Goal: Check status: Check status

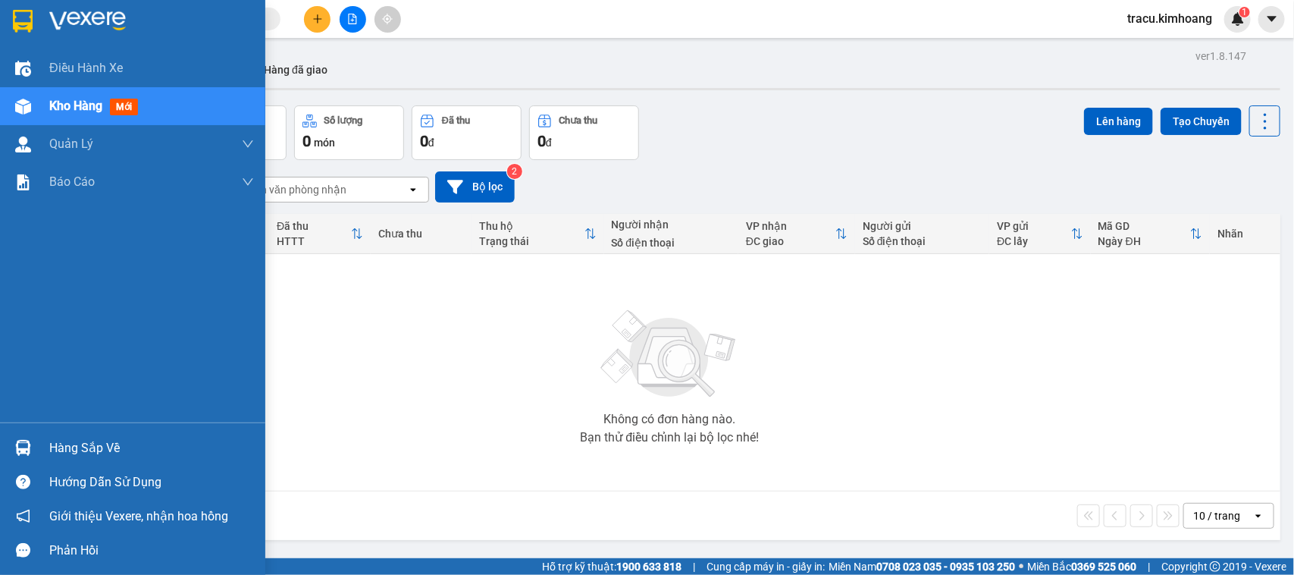
click at [93, 455] on div "Hàng sắp về" at bounding box center [151, 448] width 205 height 23
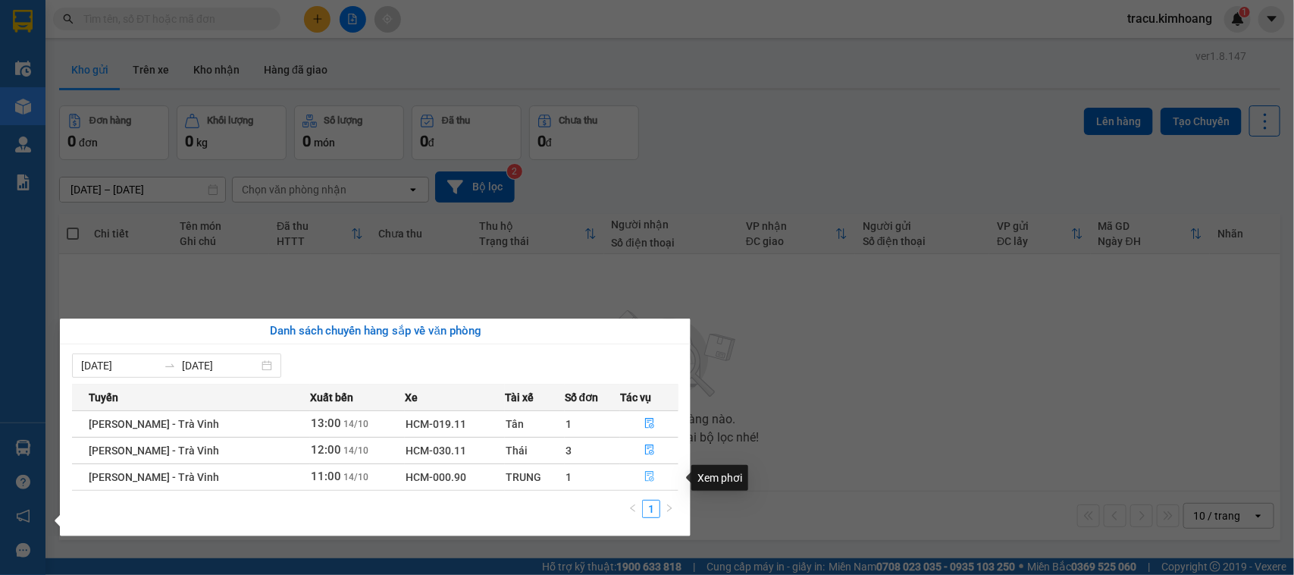
click at [648, 476] on icon "file-done" at bounding box center [649, 476] width 11 height 11
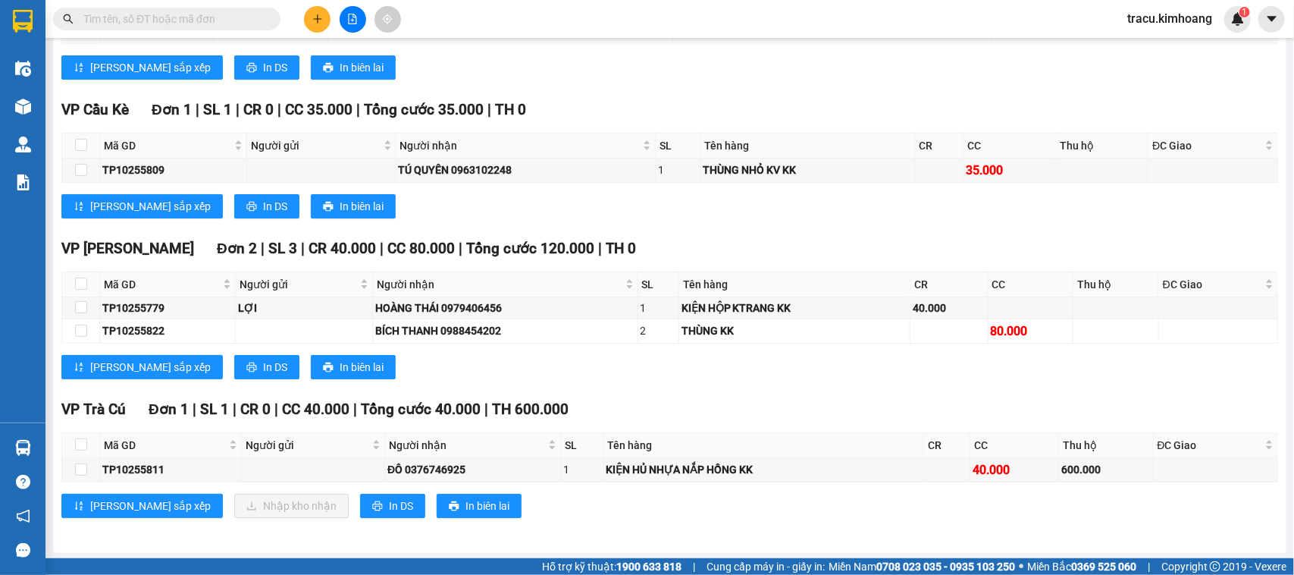
scroll to position [2303, 0]
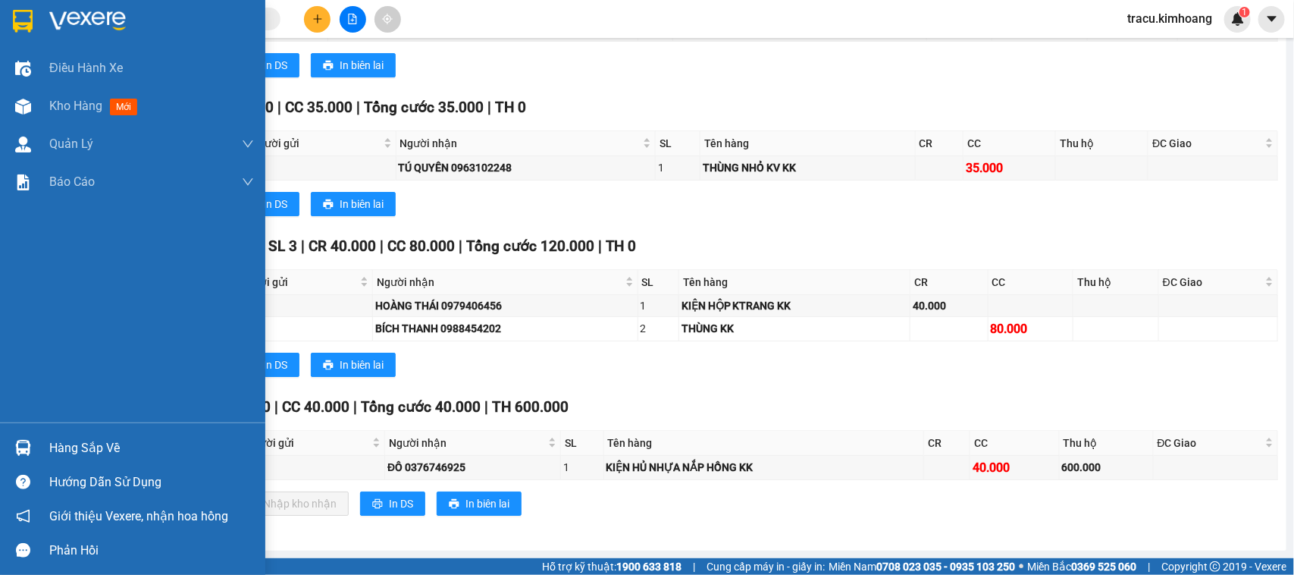
click at [70, 452] on div "Hàng sắp về" at bounding box center [151, 448] width 205 height 23
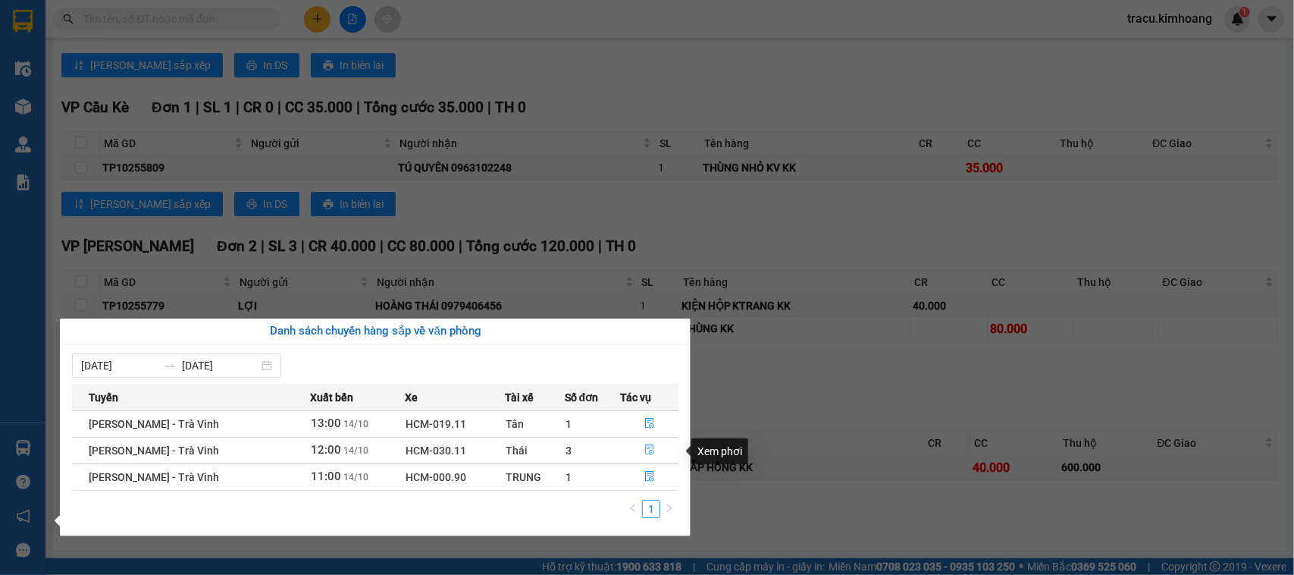
click at [646, 455] on icon "file-done" at bounding box center [649, 449] width 11 height 11
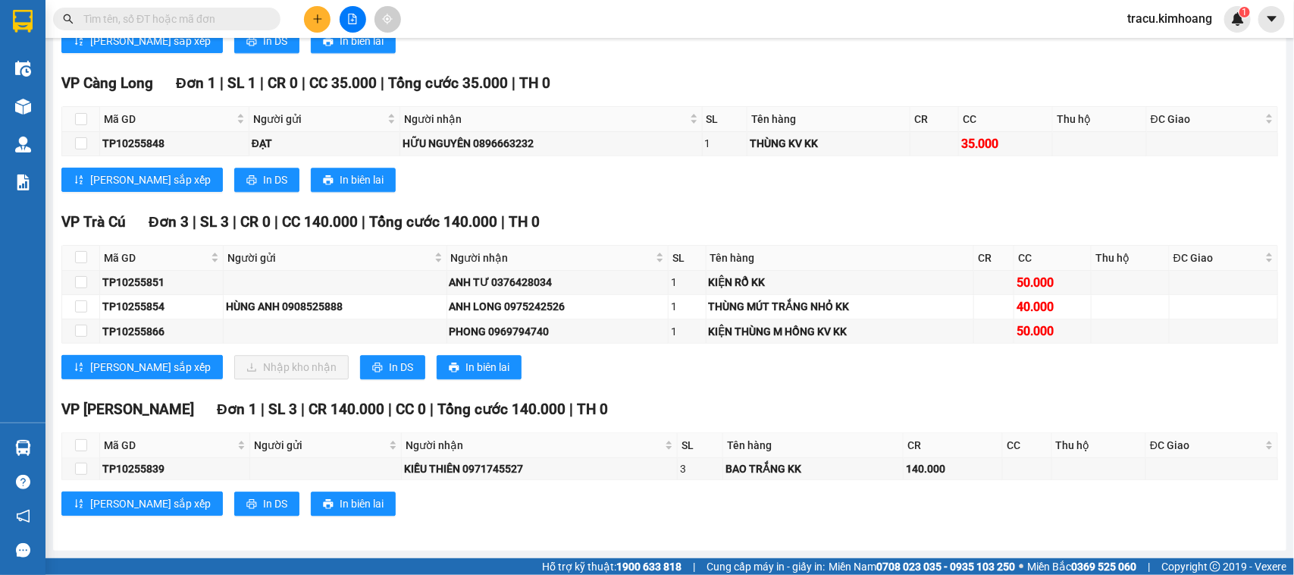
scroll to position [1601, 0]
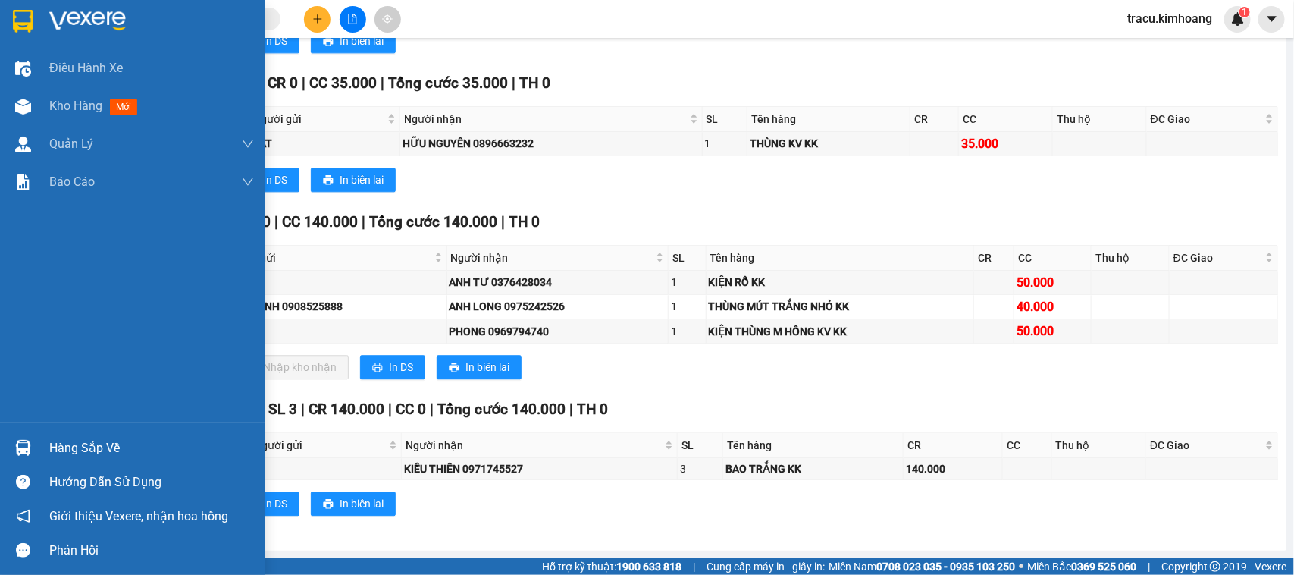
click at [78, 451] on div "Hàng sắp về" at bounding box center [151, 448] width 205 height 23
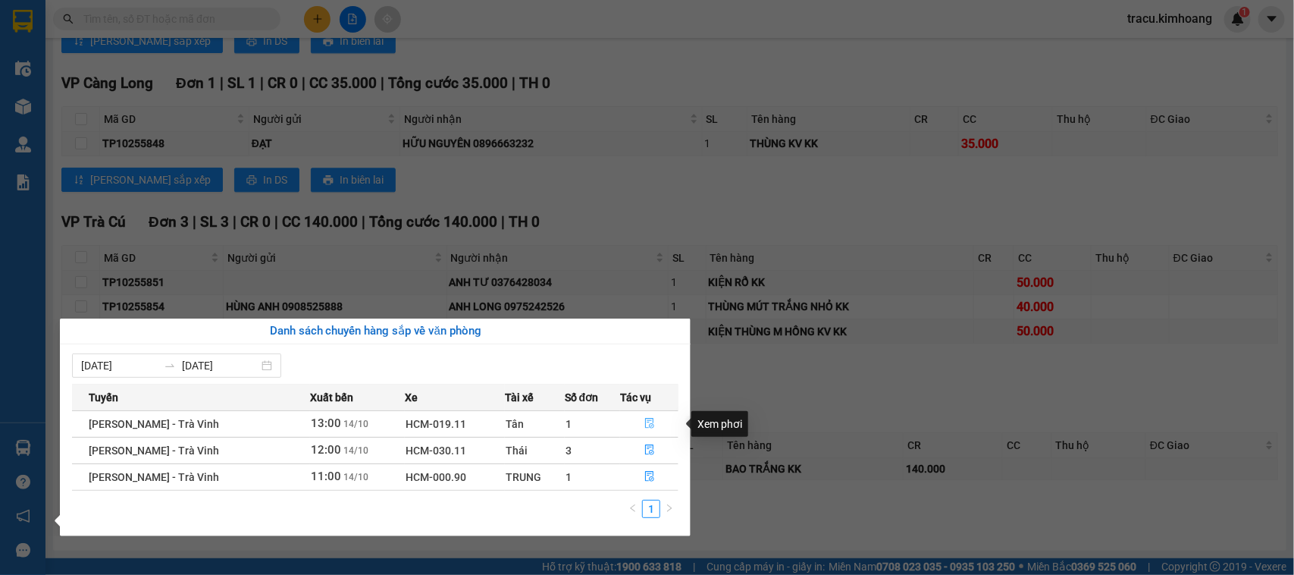
click at [647, 422] on icon "file-done" at bounding box center [649, 423] width 9 height 11
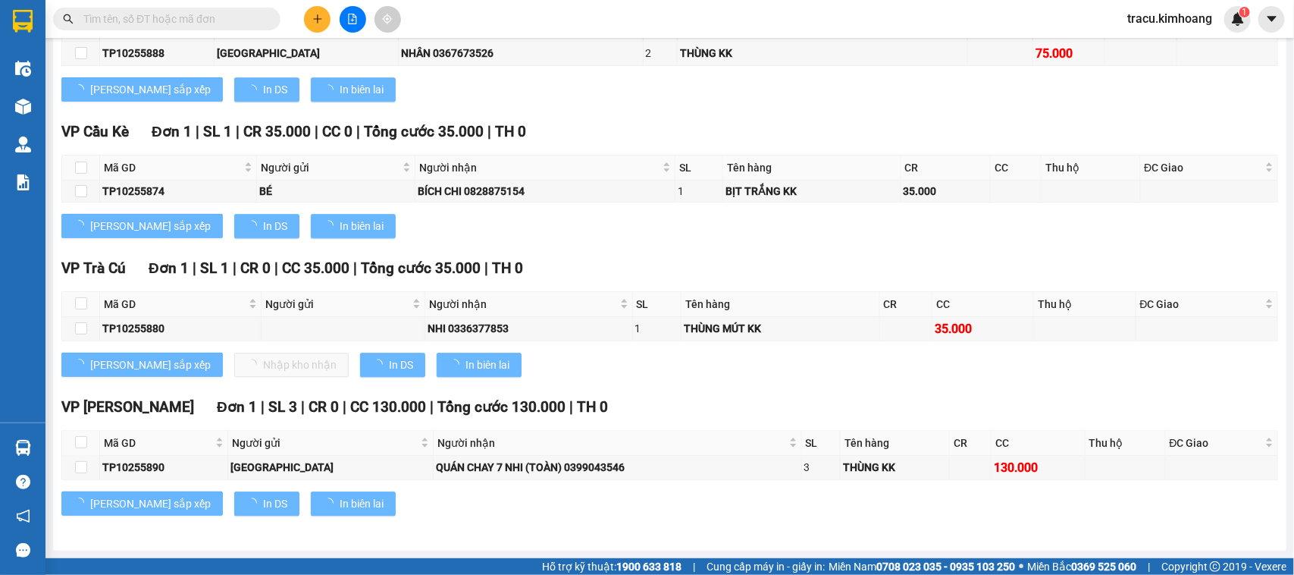
scroll to position [1597, 0]
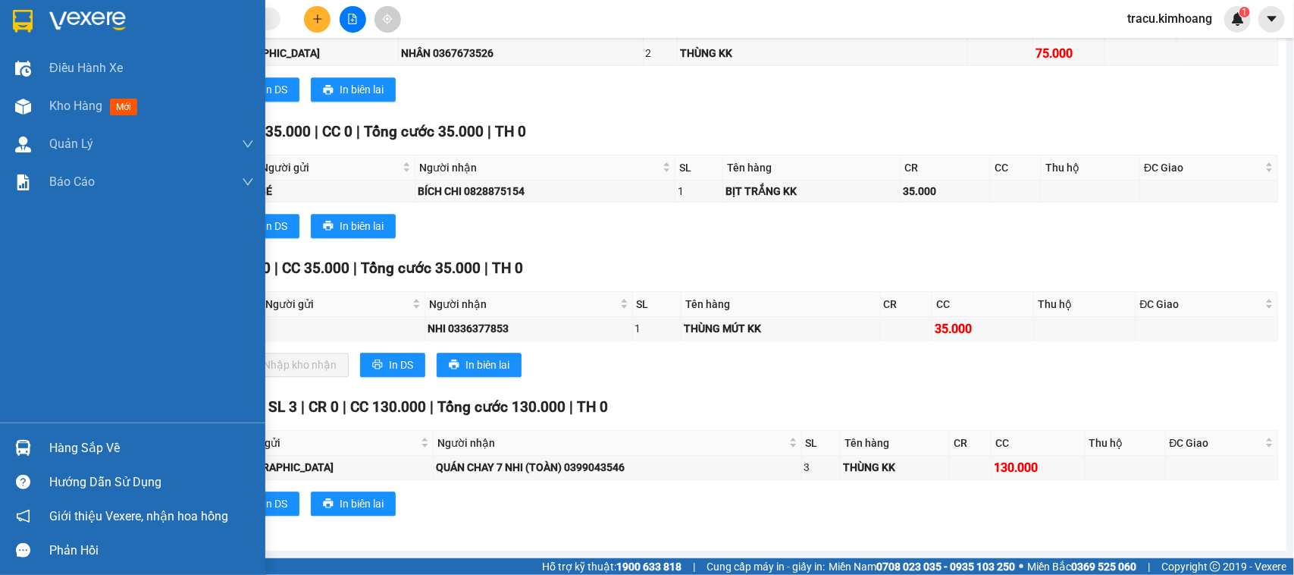
click at [71, 448] on div "Hàng sắp về" at bounding box center [151, 448] width 205 height 23
